Goal: Check status: Check status

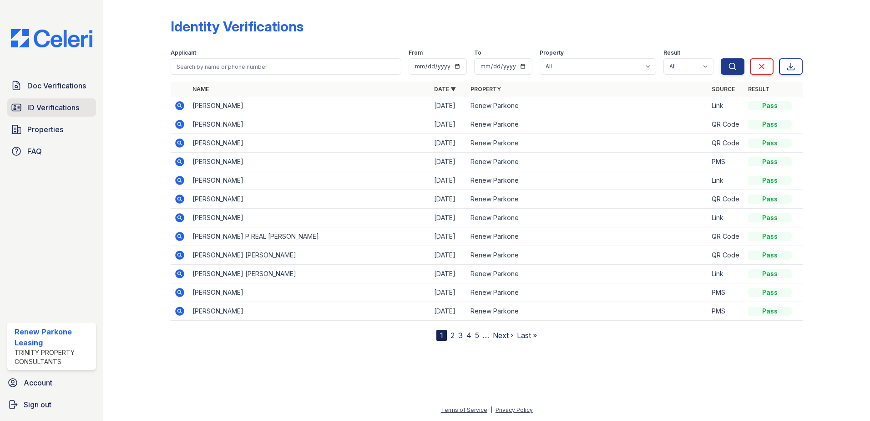
click at [34, 107] on span "ID Verifications" at bounding box center [53, 107] width 52 height 11
click at [71, 105] on span "ID Verifications" at bounding box center [53, 107] width 52 height 11
click at [182, 106] on icon at bounding box center [179, 105] width 9 height 9
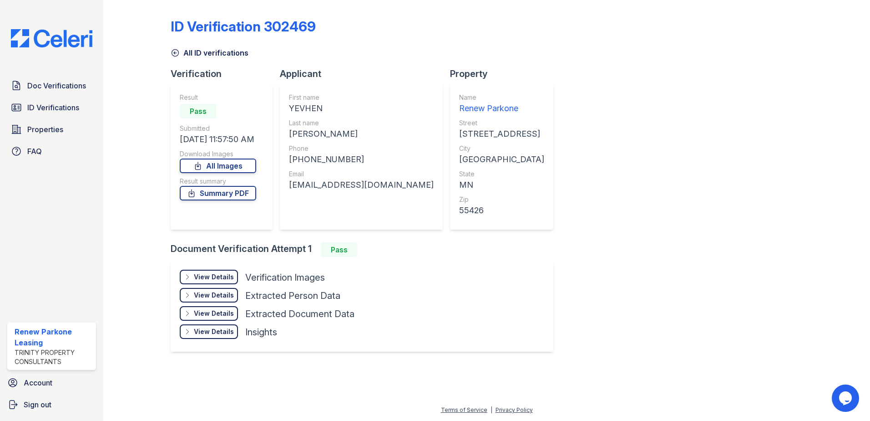
click at [193, 278] on div "View Details Details" at bounding box center [209, 276] width 58 height 15
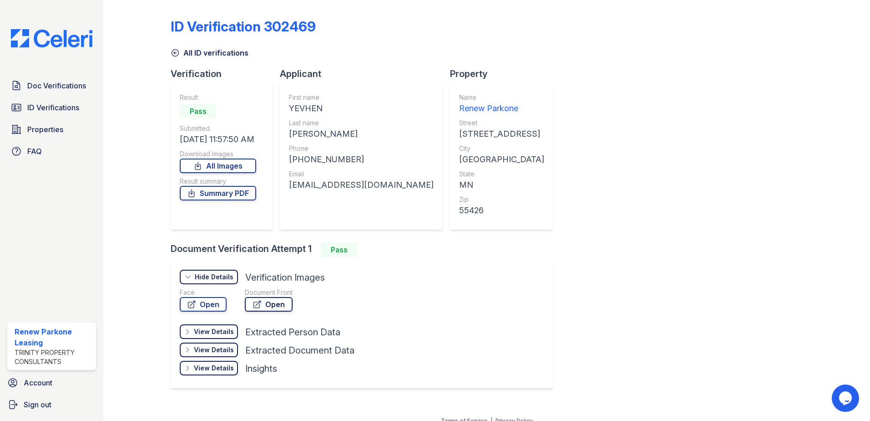
click at [259, 300] on icon at bounding box center [257, 304] width 9 height 9
click at [41, 112] on span "ID Verifications" at bounding box center [53, 107] width 52 height 11
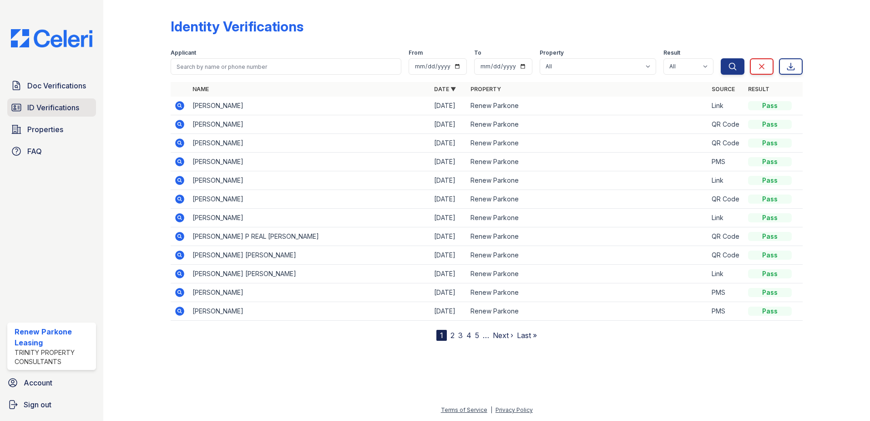
click at [49, 112] on span "ID Verifications" at bounding box center [53, 107] width 52 height 11
click at [58, 107] on span "ID Verifications" at bounding box center [53, 107] width 52 height 11
click at [64, 107] on span "ID Verifications" at bounding box center [53, 107] width 52 height 11
click at [178, 102] on icon at bounding box center [179, 105] width 9 height 9
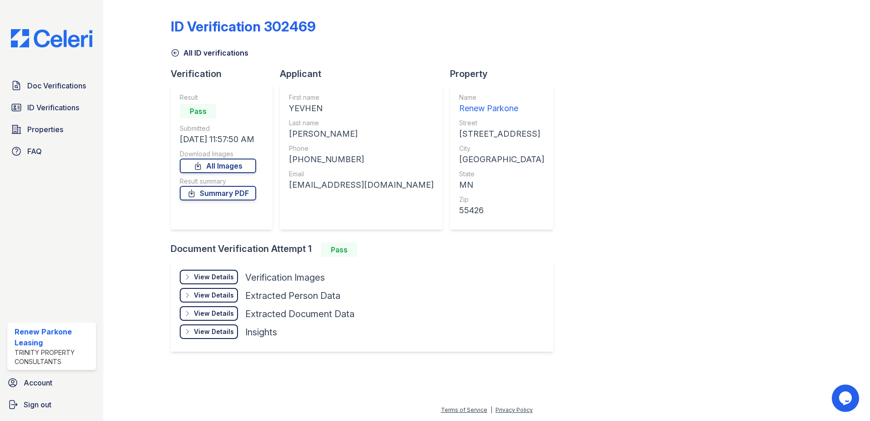
click at [217, 276] on div "View Details" at bounding box center [214, 276] width 40 height 9
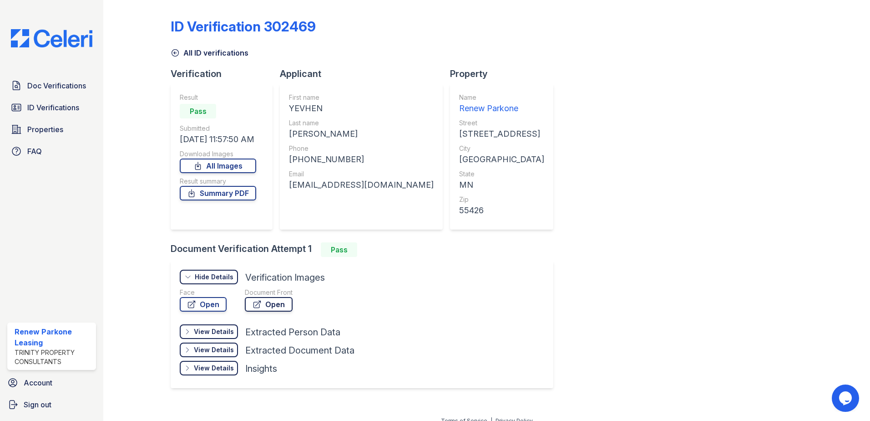
click at [249, 303] on link "Open" at bounding box center [269, 304] width 48 height 15
click at [203, 301] on link "Open" at bounding box center [203, 304] width 47 height 15
click at [247, 304] on link "Open" at bounding box center [269, 304] width 48 height 15
click at [241, 187] on link "Summary PDF" at bounding box center [218, 193] width 76 height 15
click at [66, 82] on span "Doc Verifications" at bounding box center [56, 85] width 59 height 11
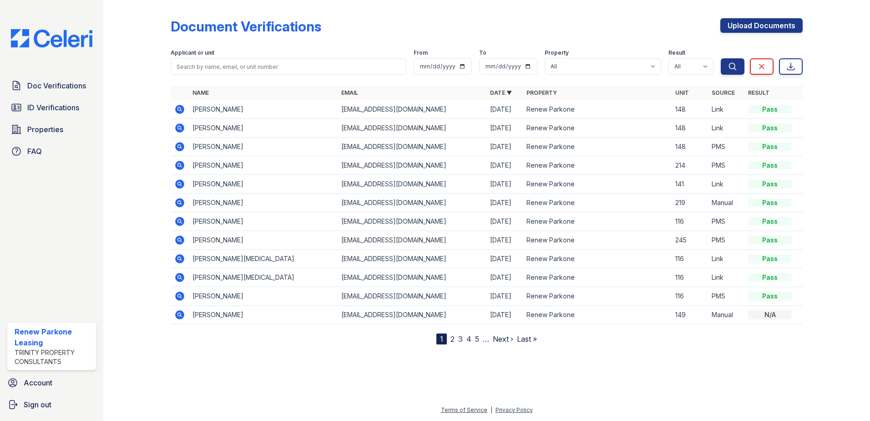
click at [184, 106] on icon at bounding box center [179, 109] width 11 height 11
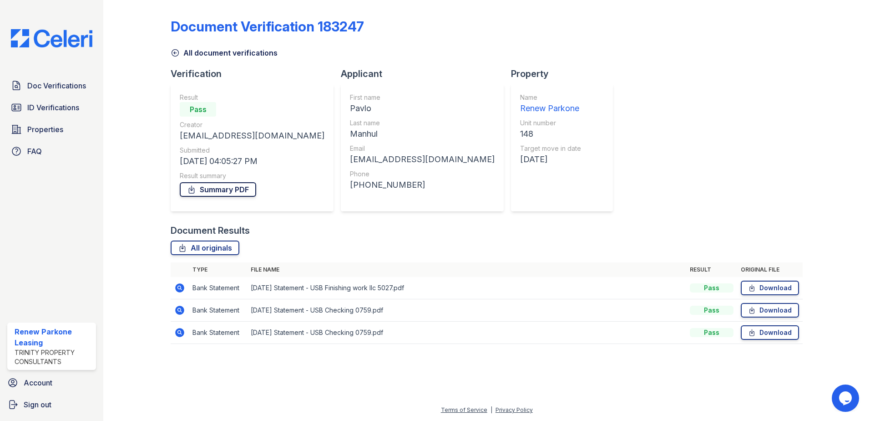
drag, startPoint x: 213, startPoint y: 188, endPoint x: 206, endPoint y: 183, distance: 7.6
click at [213, 188] on link "Summary PDF" at bounding box center [218, 189] width 76 height 15
click at [50, 87] on span "Doc Verifications" at bounding box center [56, 85] width 59 height 11
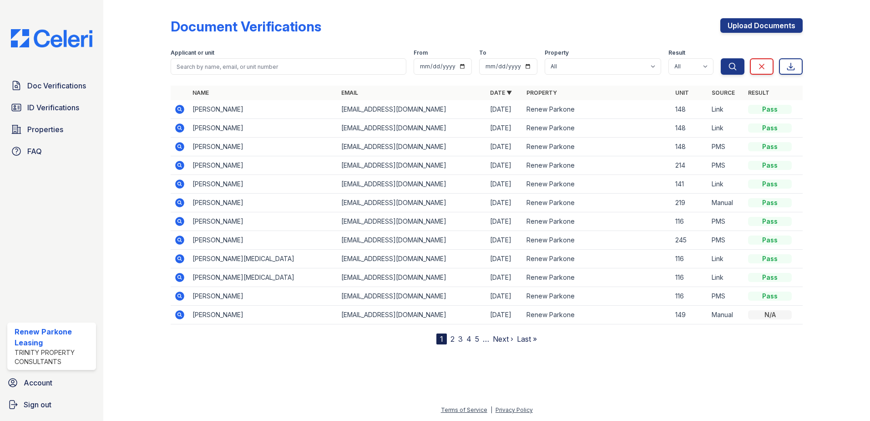
click at [182, 131] on icon at bounding box center [179, 127] width 9 height 9
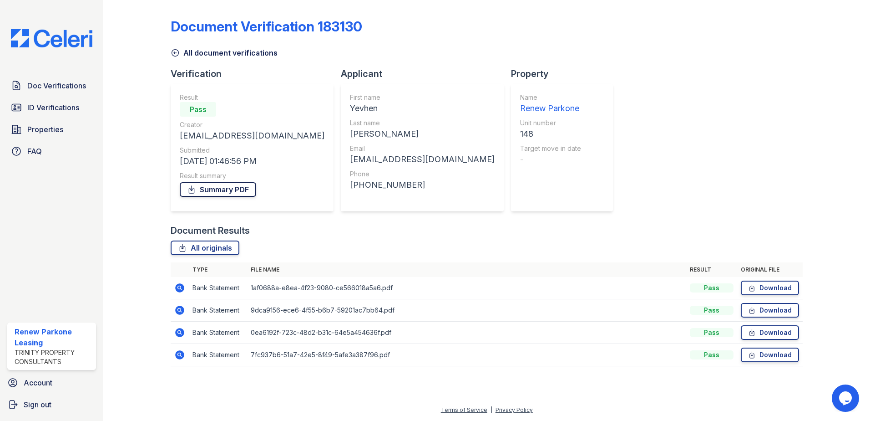
click at [208, 188] on link "Summary PDF" at bounding box center [218, 189] width 76 height 15
click at [79, 107] on span "ID Verifications" at bounding box center [53, 107] width 52 height 11
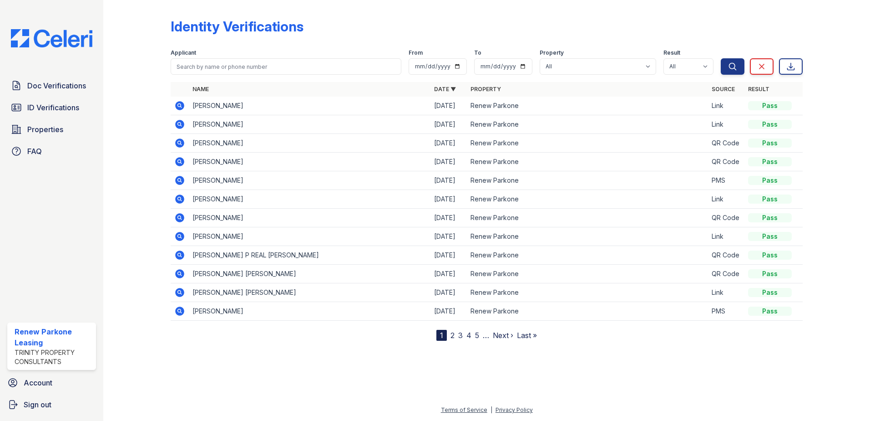
click at [182, 105] on icon at bounding box center [179, 105] width 9 height 9
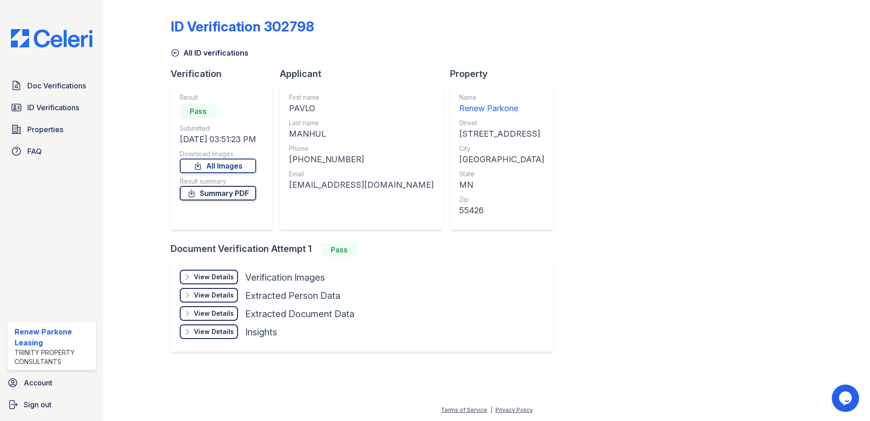
click at [228, 190] on link "Summary PDF" at bounding box center [218, 193] width 76 height 15
click at [212, 274] on div "View Details" at bounding box center [214, 276] width 40 height 9
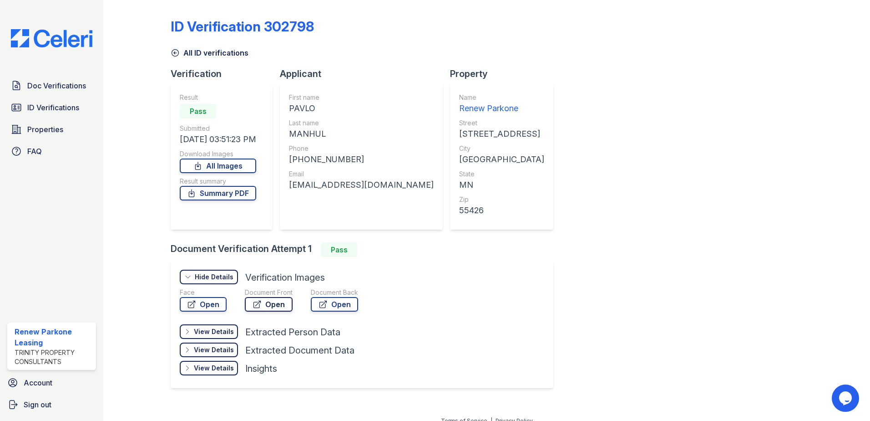
click at [274, 306] on link "Open" at bounding box center [269, 304] width 48 height 15
